Goal: Navigation & Orientation: Go to known website

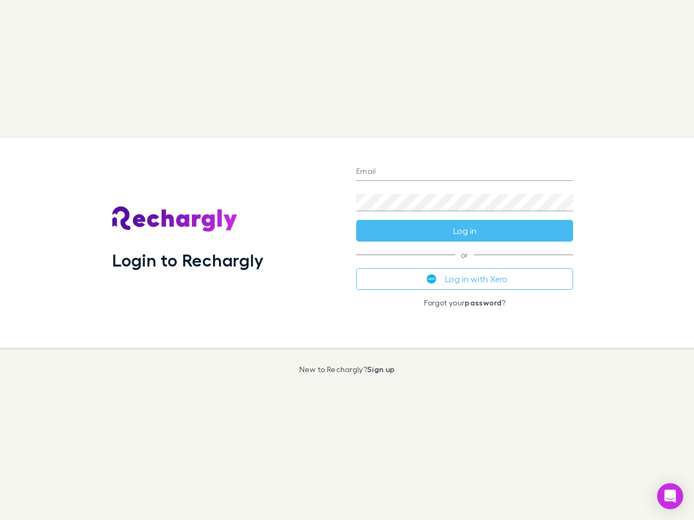
click at [347, 260] on div "Login to Rechargly" at bounding box center [225, 243] width 244 height 210
click at [464, 172] on input "Email" at bounding box center [464, 172] width 217 height 17
click at [464, 231] on button "Log in" at bounding box center [464, 231] width 217 height 22
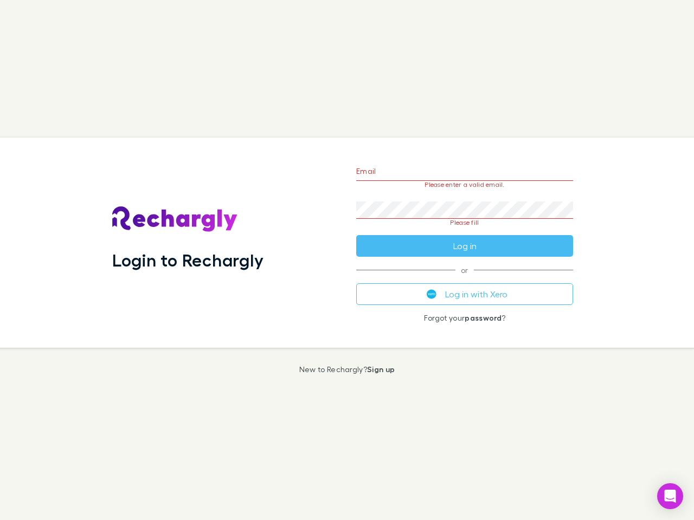
click at [464, 279] on div "Email Please enter a valid email. Password Please fill Log in or Log in with Xe…" at bounding box center [464, 243] width 234 height 210
click at [670, 496] on icon "Open Intercom Messenger" at bounding box center [669, 496] width 11 height 13
